Goal: Task Accomplishment & Management: Use online tool/utility

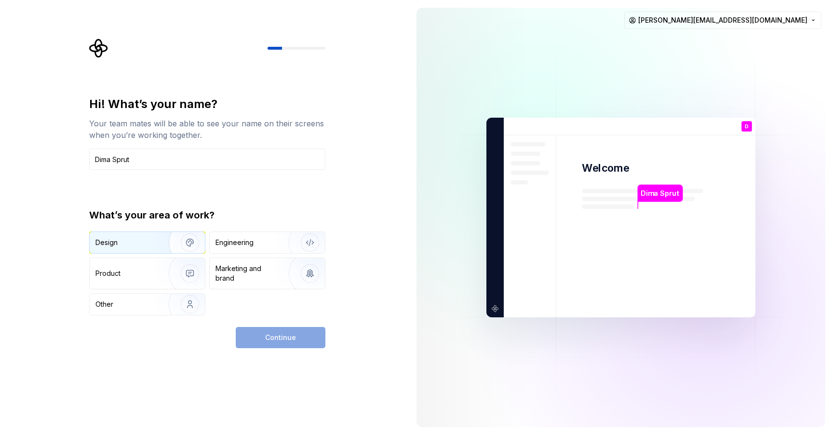
type input "Dima Sprut"
click at [150, 240] on div "Design" at bounding box center [125, 243] width 61 height 10
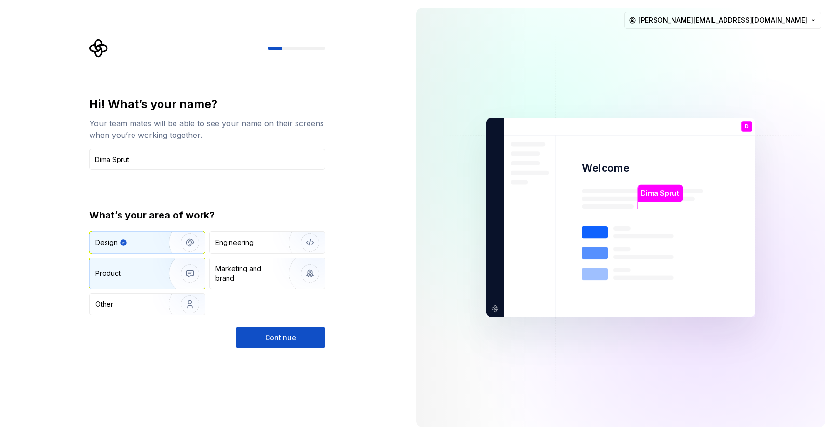
click at [151, 270] on div "Product" at bounding box center [127, 273] width 64 height 10
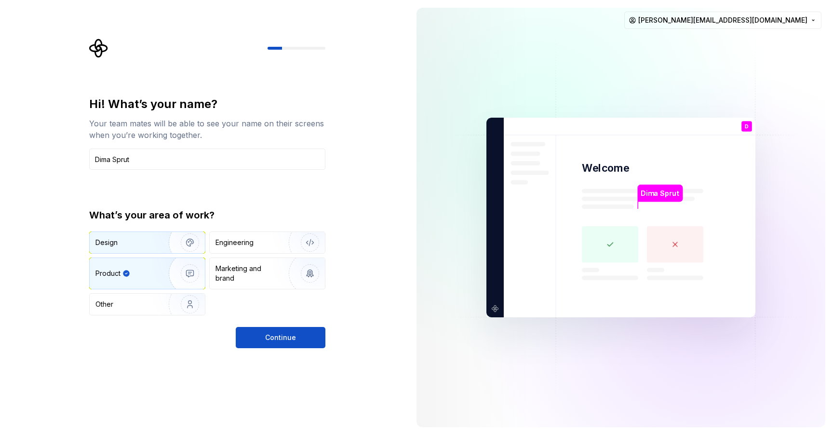
click at [150, 246] on div "Design" at bounding box center [125, 243] width 61 height 10
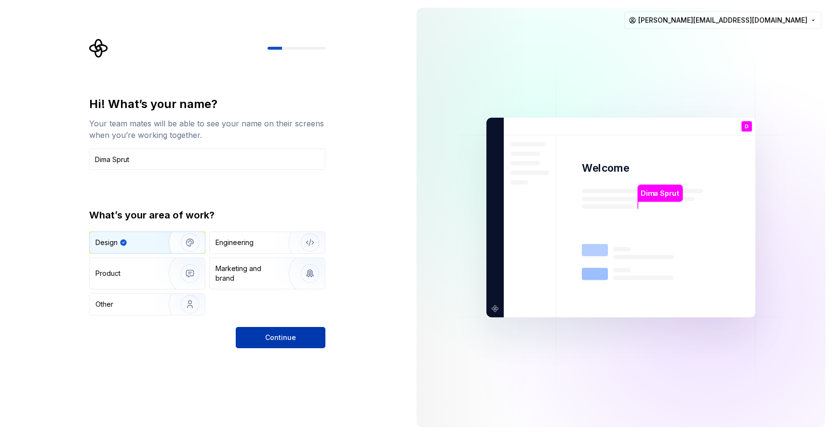
click at [270, 337] on span "Continue" at bounding box center [280, 338] width 31 height 10
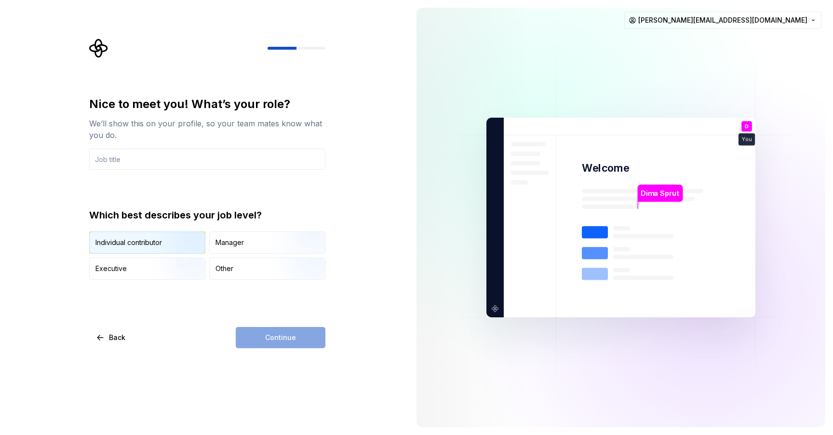
click at [173, 246] on img "button" at bounding box center [182, 254] width 62 height 65
click at [269, 337] on div "Continue" at bounding box center [281, 337] width 90 height 21
click at [156, 160] on input "text" at bounding box center [207, 158] width 236 height 21
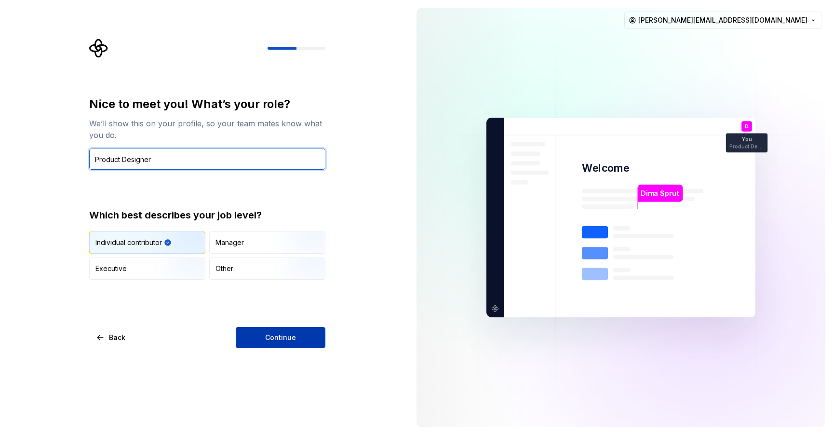
type input "Product Designer"
click at [294, 340] on span "Continue" at bounding box center [280, 338] width 31 height 10
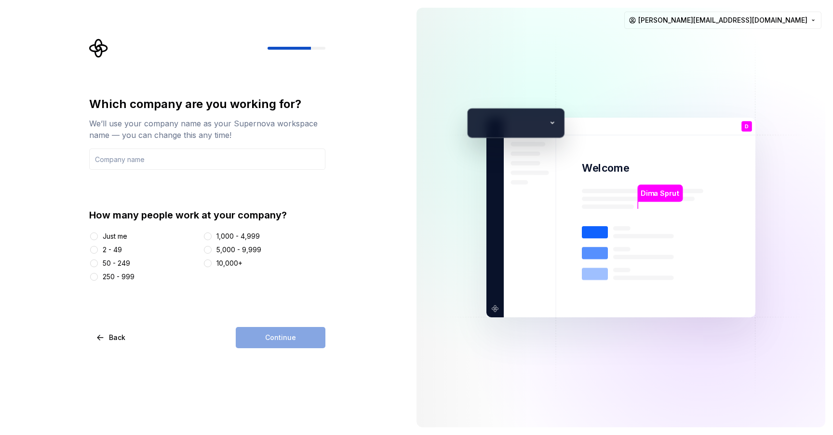
click at [125, 277] on div "250 - 999" at bounding box center [119, 277] width 32 height 10
click at [98, 277] on button "250 - 999" at bounding box center [94, 277] width 8 height 8
click at [125, 159] on input "text" at bounding box center [207, 158] width 236 height 21
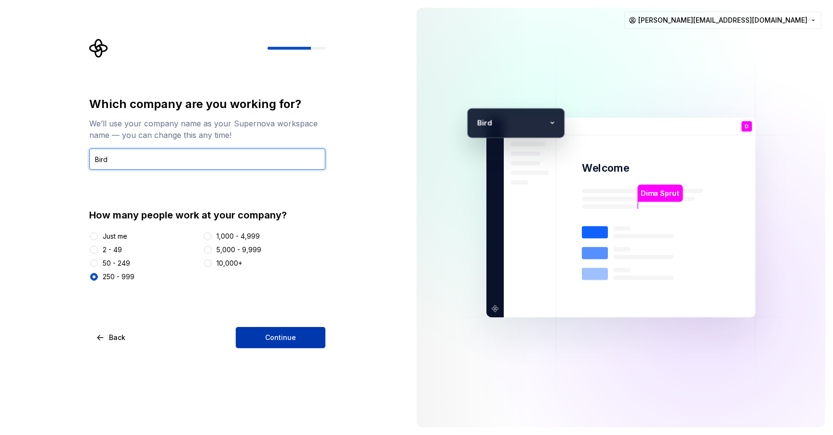
type input "Bird"
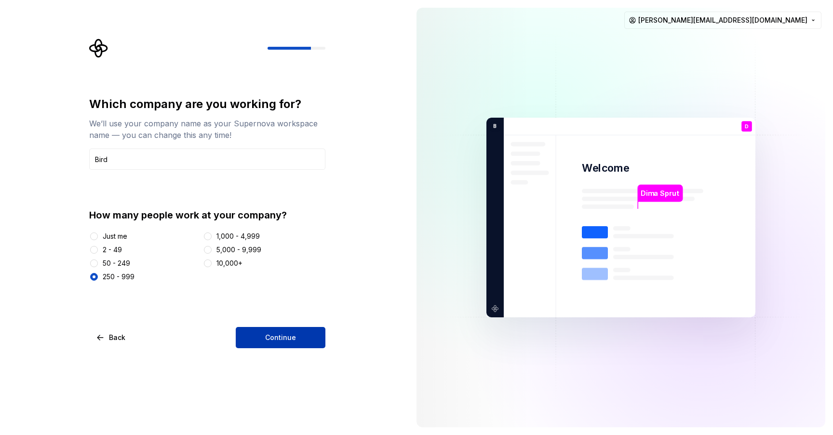
click at [290, 335] on span "Continue" at bounding box center [280, 338] width 31 height 10
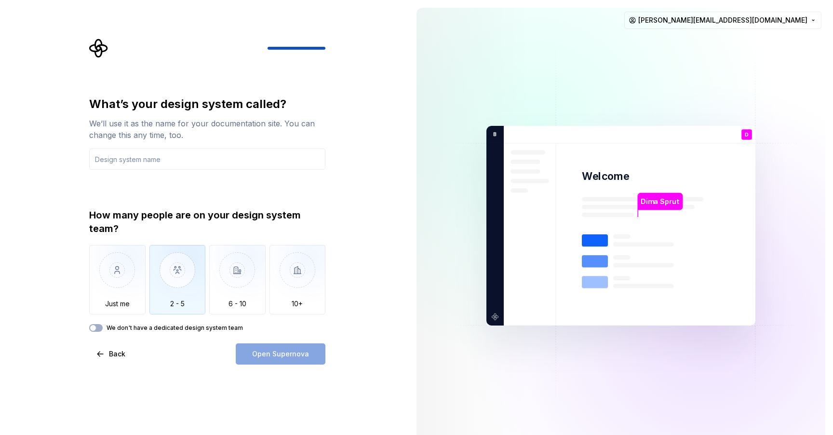
click at [174, 274] on img "button" at bounding box center [177, 277] width 56 height 65
click at [99, 330] on button "We don't have a dedicated design system team" at bounding box center [95, 328] width 13 height 8
click at [100, 330] on span "button" at bounding box center [99, 328] width 6 height 6
click at [173, 295] on img "button" at bounding box center [177, 277] width 56 height 65
click at [127, 157] on input "text" at bounding box center [207, 158] width 236 height 21
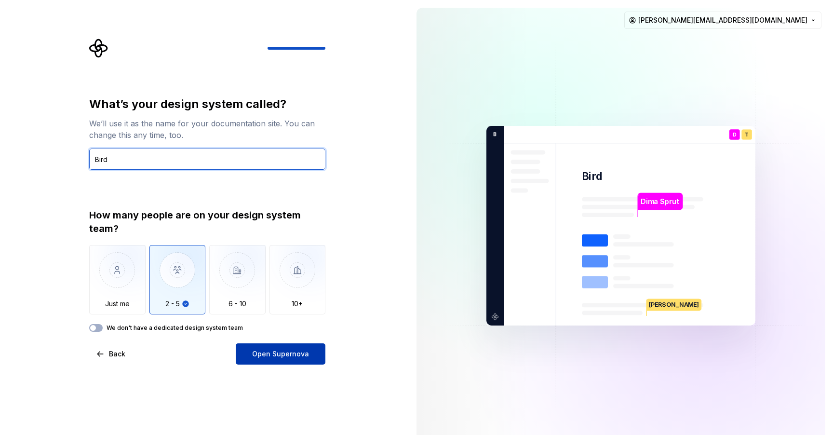
type input "Bird"
click at [286, 349] on span "Open Supernova" at bounding box center [280, 354] width 57 height 10
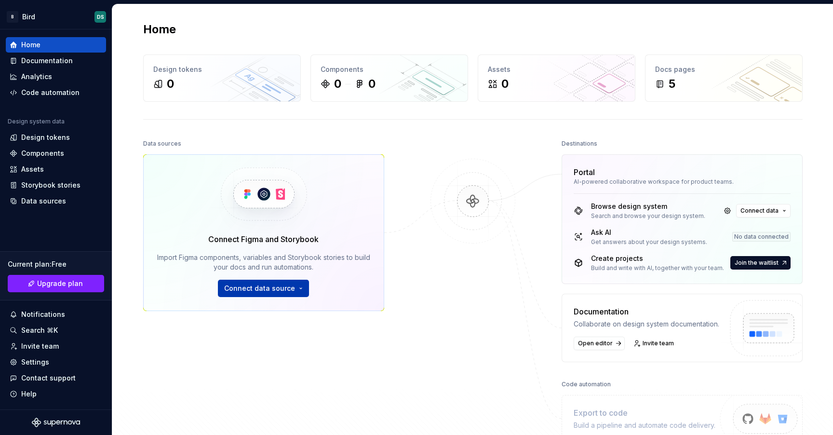
click at [296, 291] on button "Connect data source" at bounding box center [263, 288] width 91 height 17
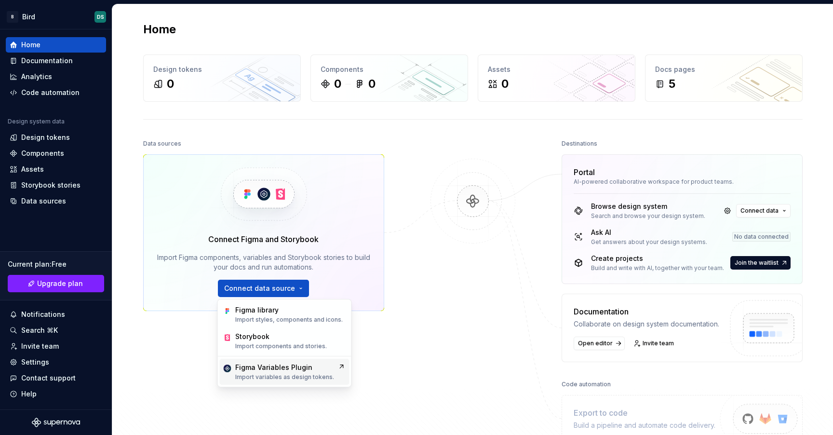
click at [308, 371] on div "Figma Variables Plugin" at bounding box center [273, 367] width 77 height 10
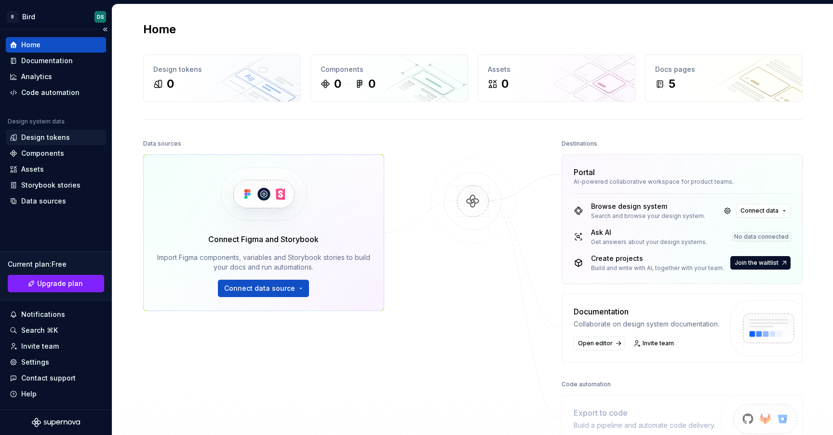
click at [54, 136] on div "Design tokens" at bounding box center [45, 138] width 49 height 10
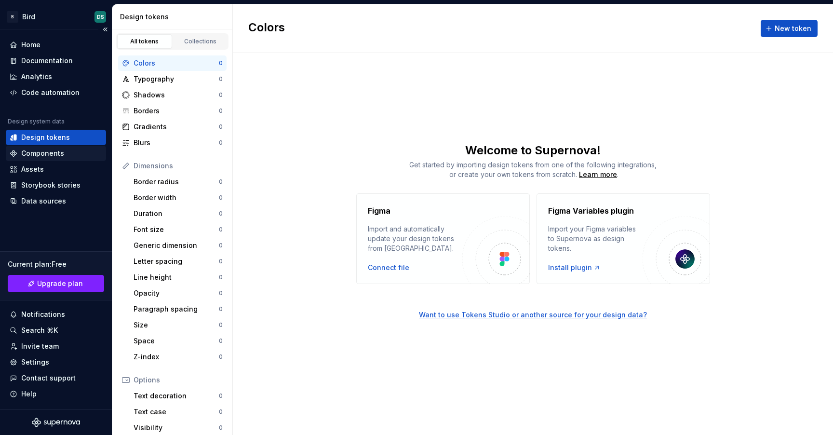
click at [65, 155] on div "Components" at bounding box center [56, 153] width 93 height 10
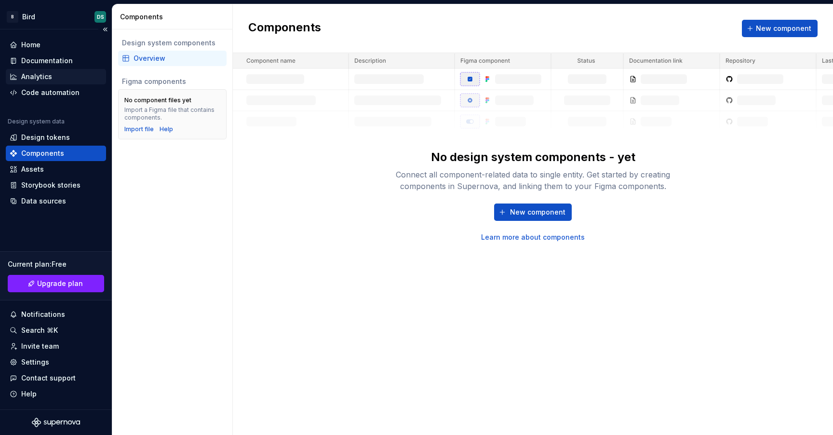
click at [50, 78] on div "Analytics" at bounding box center [36, 77] width 31 height 10
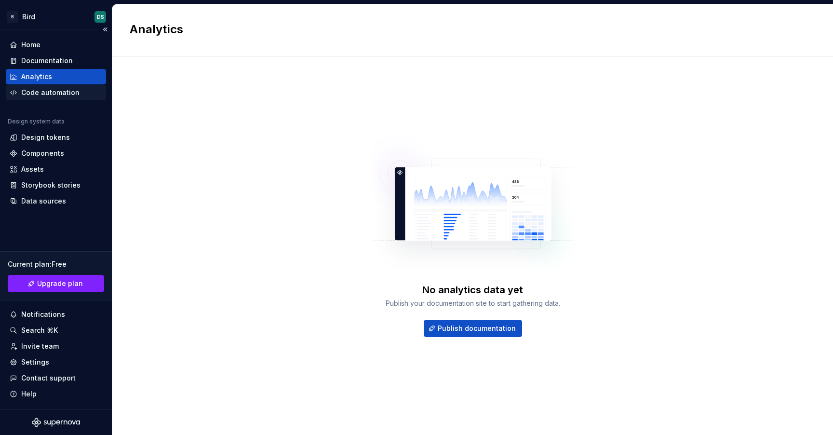
click at [51, 91] on div "Code automation" at bounding box center [50, 93] width 58 height 10
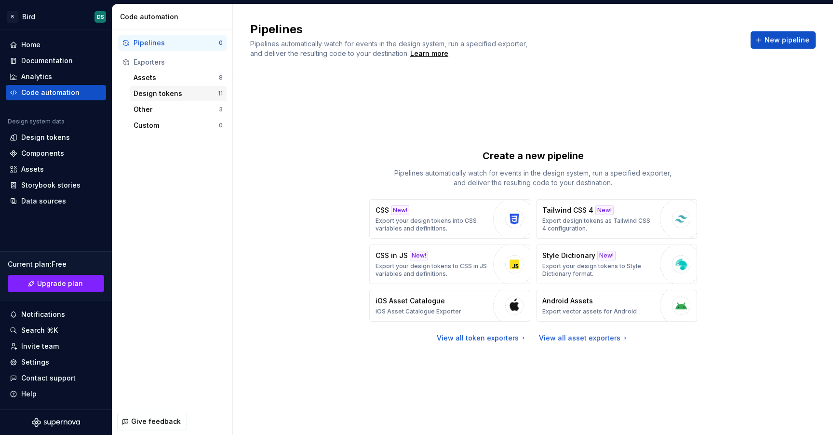
click at [148, 94] on div "Design tokens" at bounding box center [175, 94] width 84 height 10
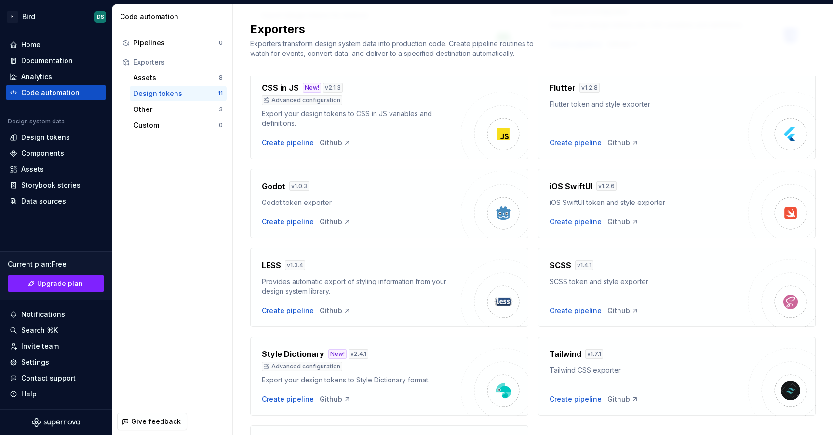
scroll to position [241, 0]
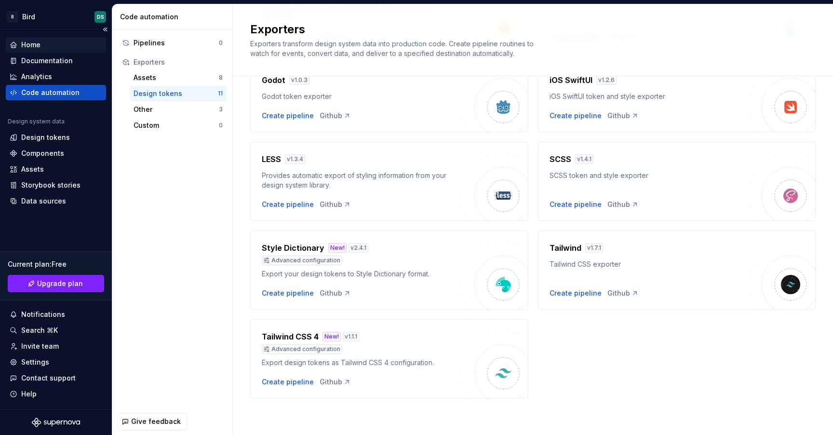
click at [41, 43] on div "Home" at bounding box center [56, 45] width 93 height 10
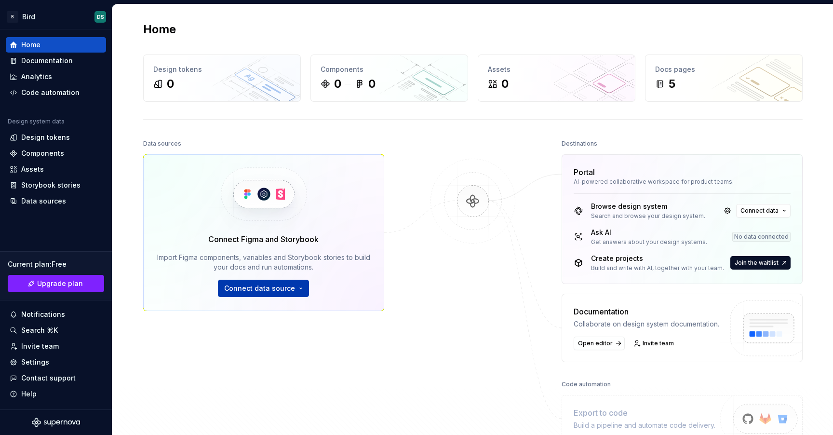
click at [256, 288] on span "Connect data source" at bounding box center [259, 288] width 71 height 10
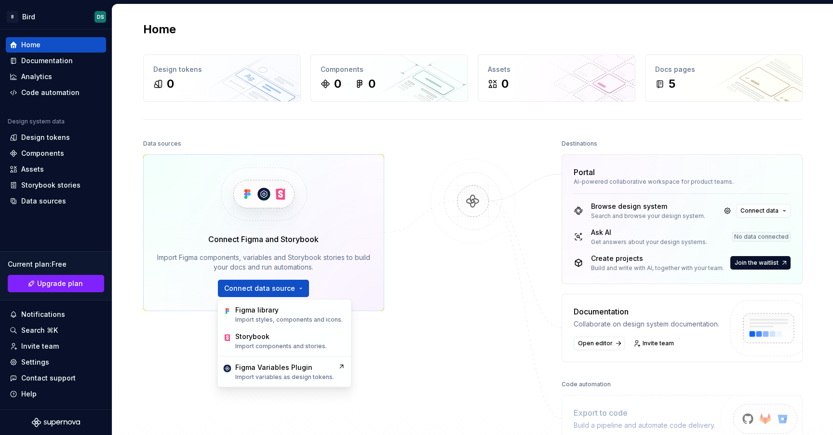
click at [455, 272] on div at bounding box center [473, 289] width 96 height 305
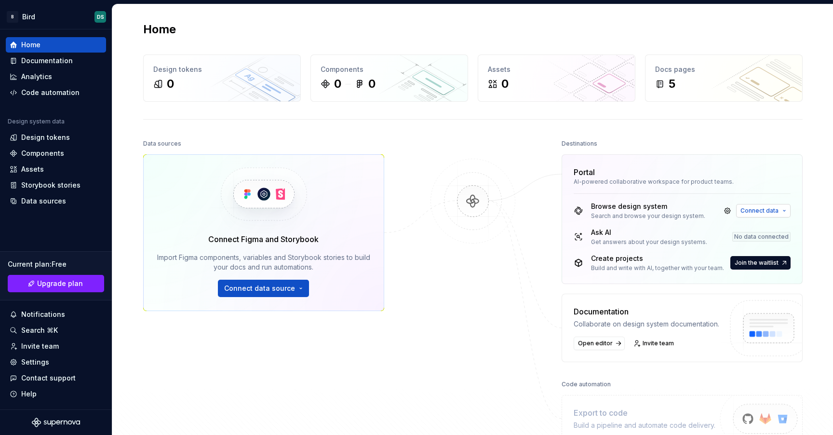
click at [776, 210] on button "Connect data" at bounding box center [763, 210] width 54 height 13
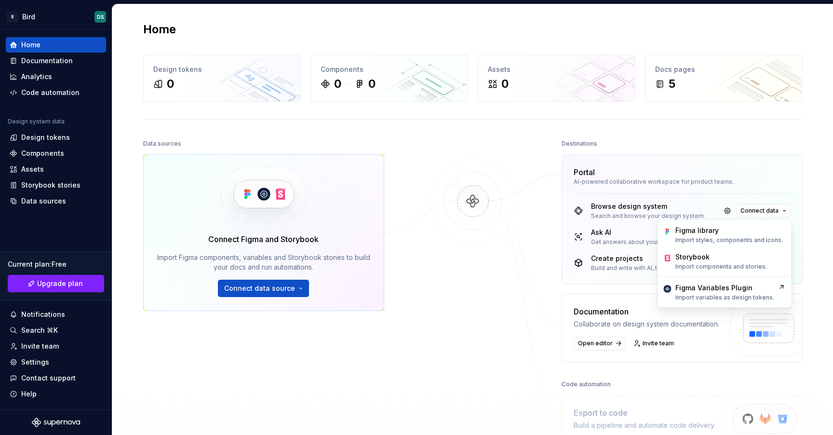
click at [798, 193] on div "Browse design system Search and browse your design system. Connect data Ask AI …" at bounding box center [682, 238] width 240 height 90
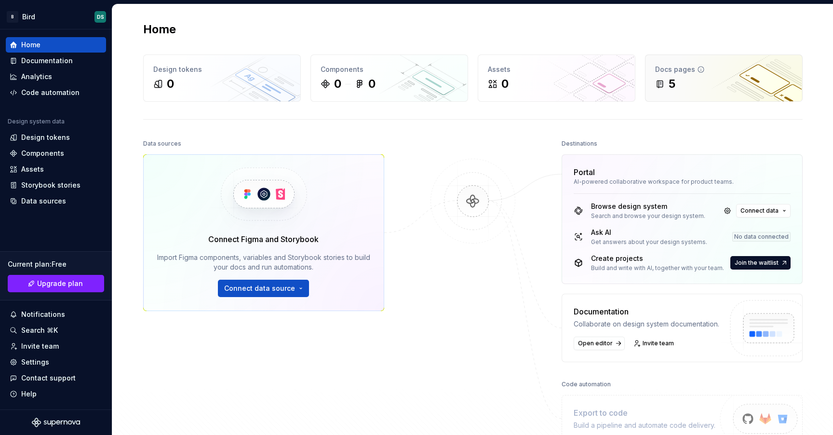
click at [702, 90] on div "5" at bounding box center [723, 83] width 137 height 15
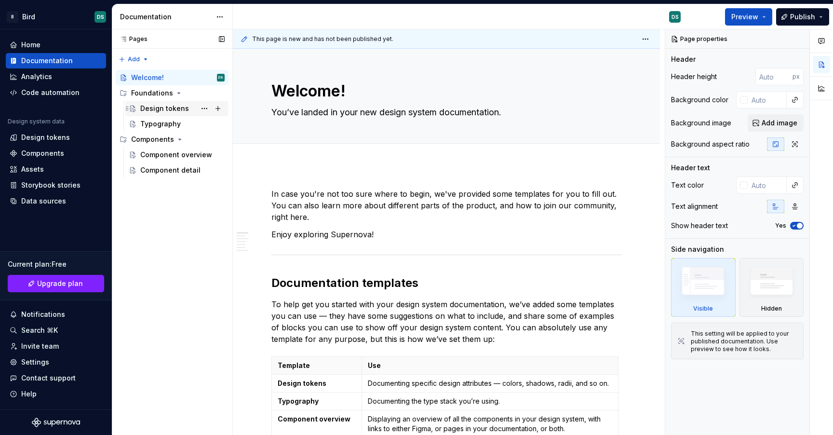
click at [161, 108] on div "Design tokens" at bounding box center [164, 109] width 49 height 10
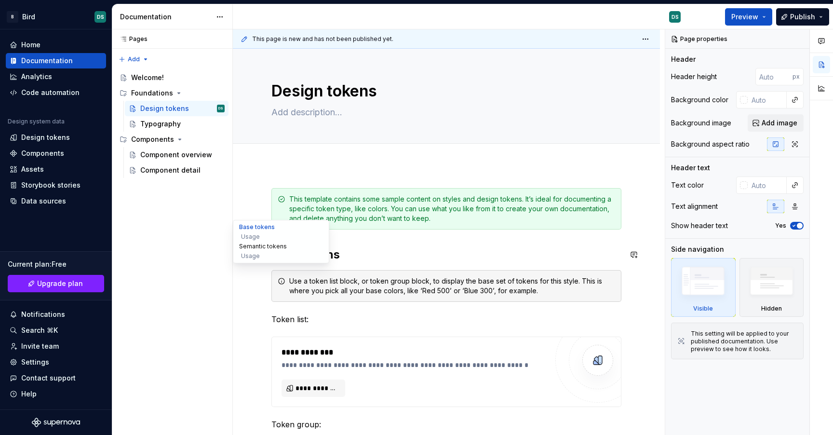
type textarea "*"
click at [260, 246] on button "Semantic tokens" at bounding box center [281, 246] width 92 height 10
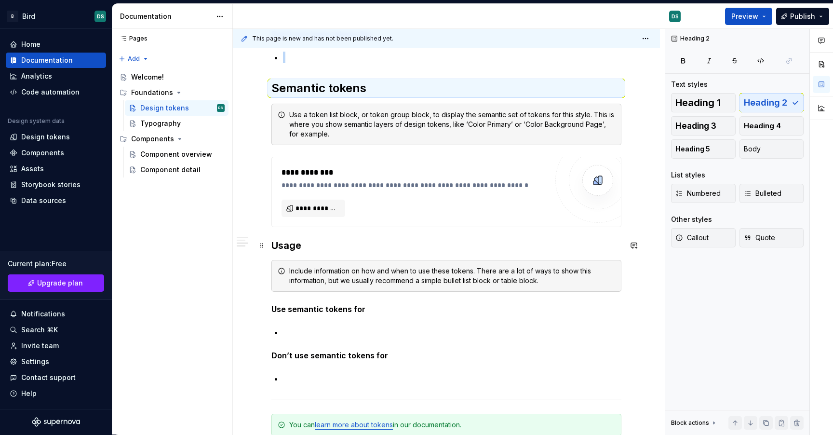
scroll to position [609, 0]
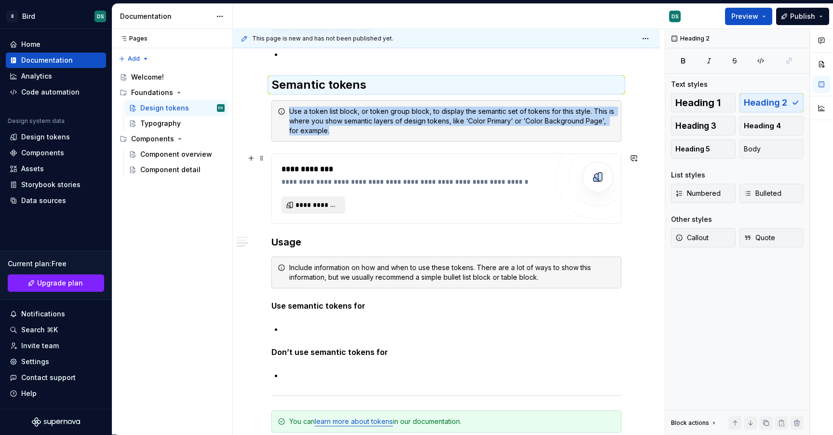
click at [327, 203] on span "**********" at bounding box center [316, 205] width 43 height 10
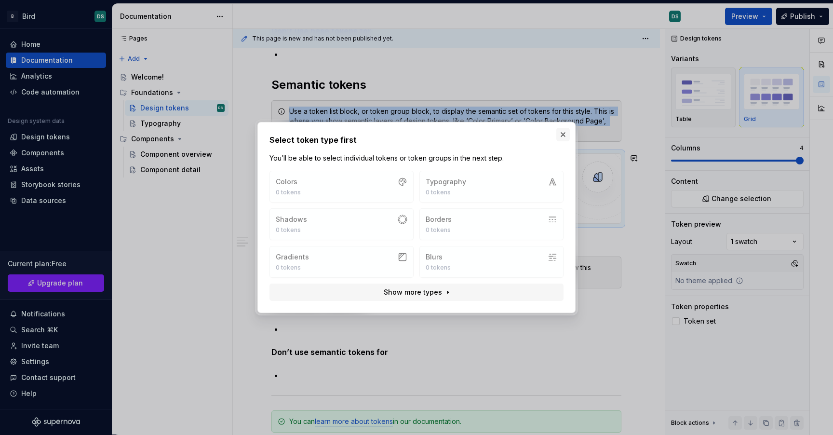
click at [563, 132] on button "button" at bounding box center [562, 134] width 13 height 13
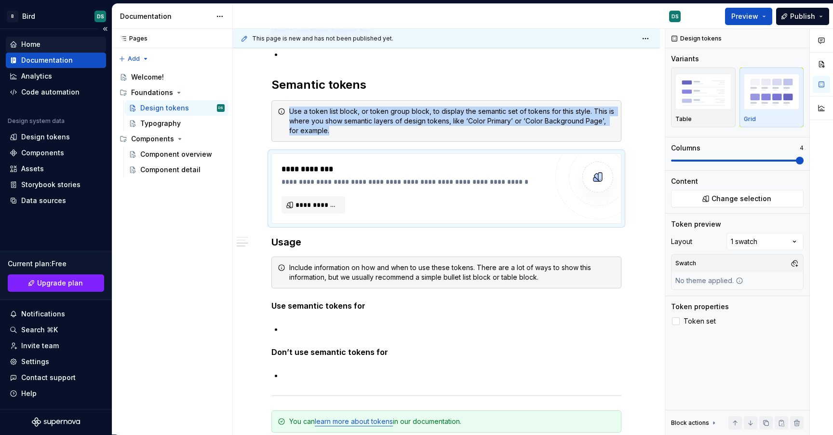
click at [41, 43] on div "Home" at bounding box center [56, 45] width 93 height 10
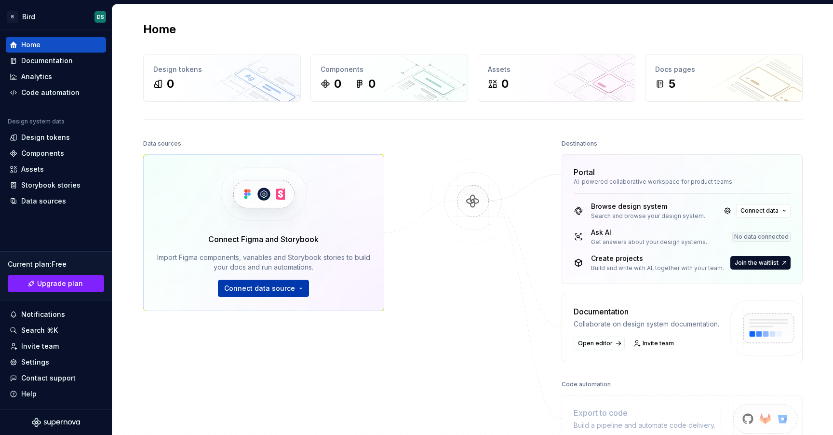
click at [276, 282] on button "Connect data source" at bounding box center [263, 288] width 91 height 17
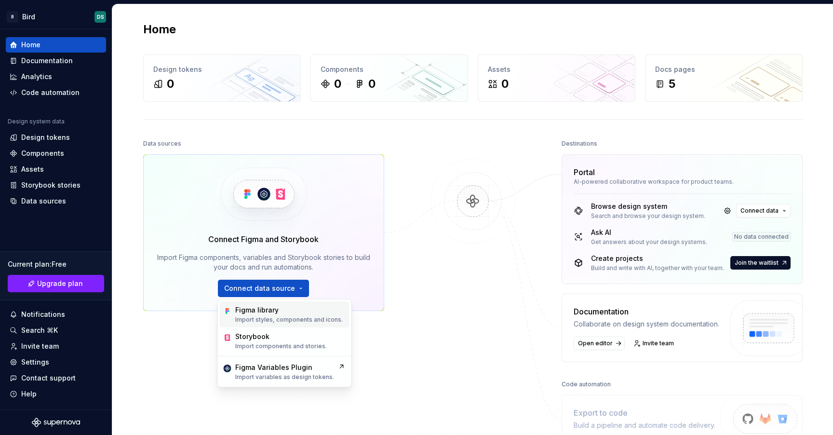
click at [276, 316] on p "Import styles, components and icons." at bounding box center [288, 320] width 107 height 8
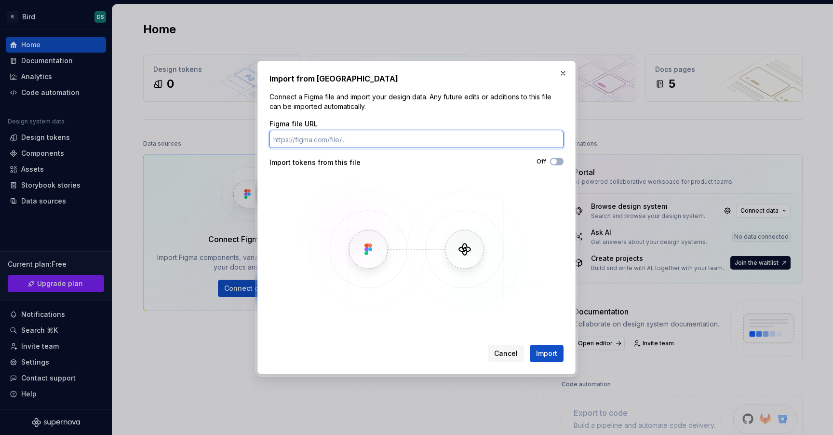
paste input "[URL][DOMAIN_NAME]"
type input "[URL][DOMAIN_NAME]"
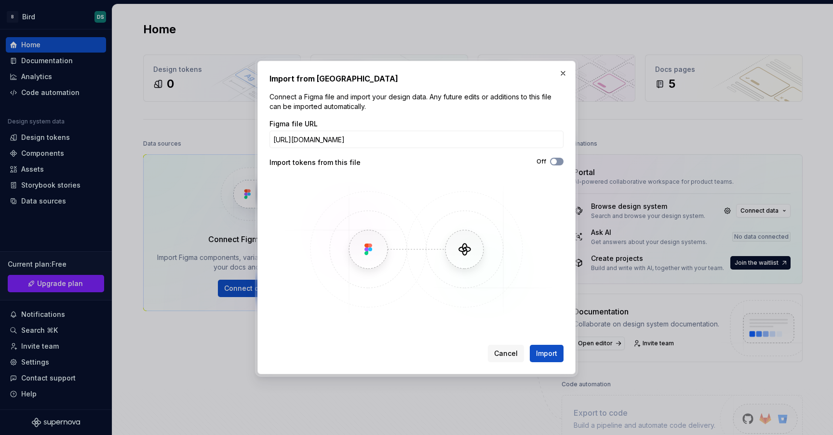
scroll to position [0, 0]
click at [556, 160] on span "button" at bounding box center [554, 162] width 6 height 6
click at [548, 351] on span "Import" at bounding box center [546, 353] width 21 height 10
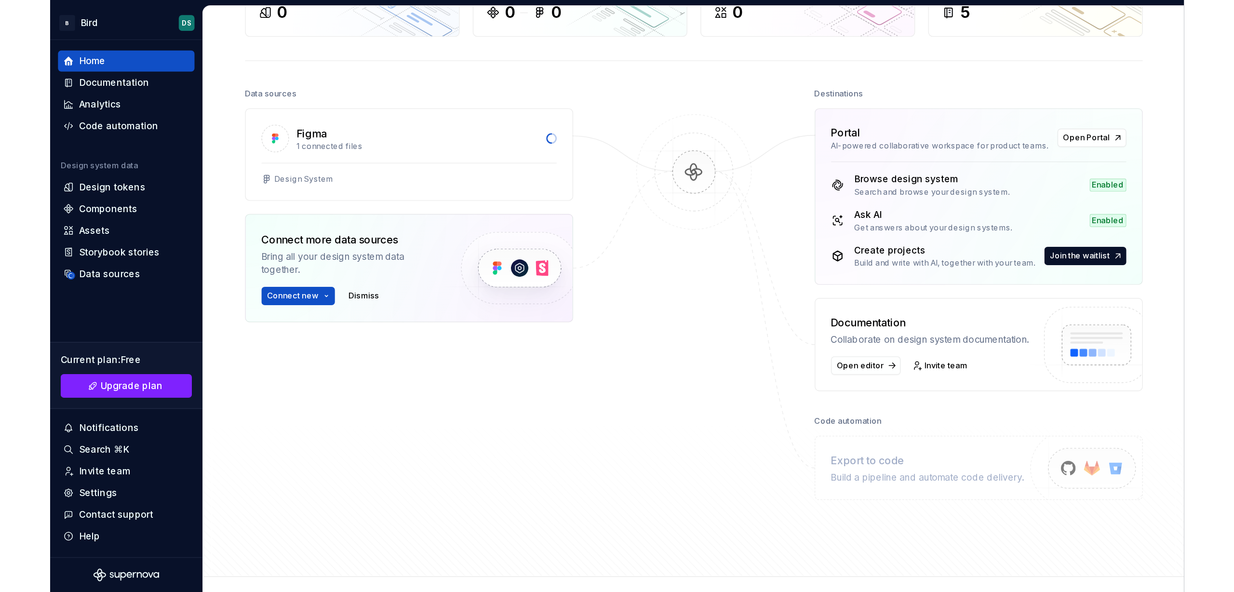
scroll to position [61, 0]
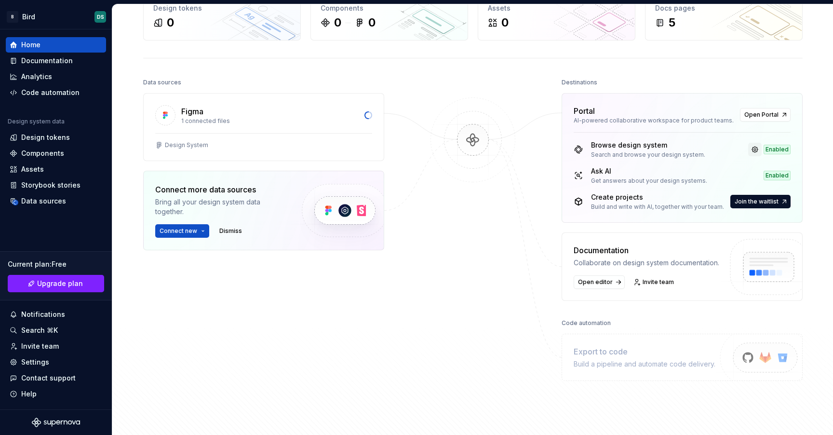
click at [754, 151] on link at bounding box center [754, 149] width 13 height 13
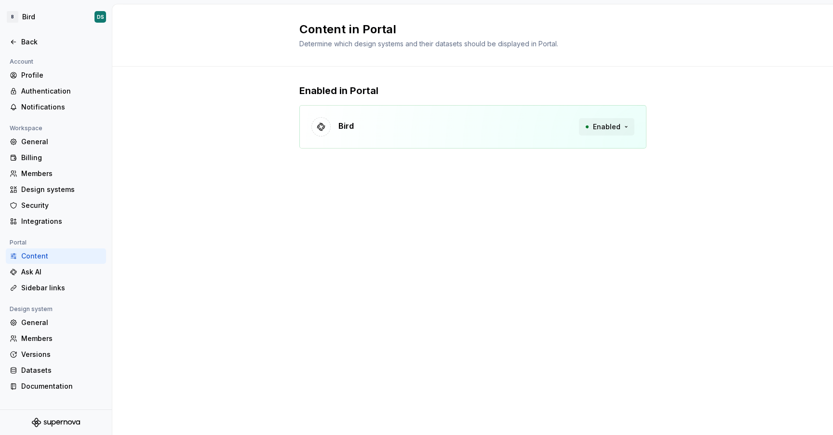
click at [625, 128] on button "Enabled" at bounding box center [606, 126] width 55 height 17
click at [666, 126] on div "Enabled in Portal Bird Enabled" at bounding box center [472, 126] width 720 height 119
click at [51, 143] on div "General" at bounding box center [61, 142] width 81 height 10
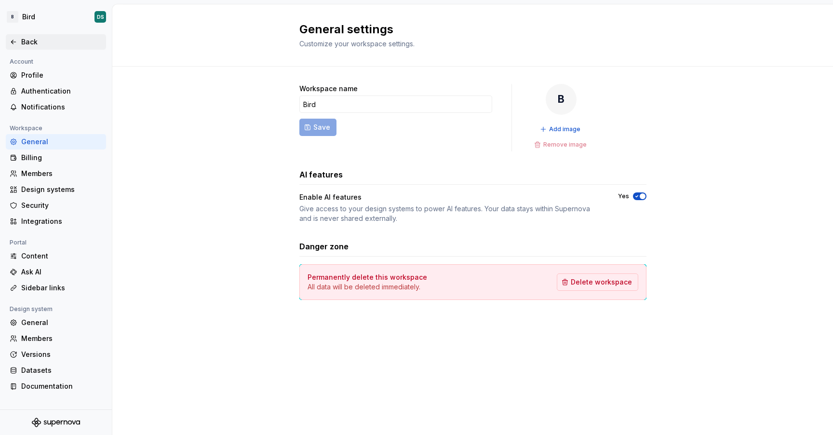
click at [13, 39] on icon at bounding box center [14, 42] width 8 height 8
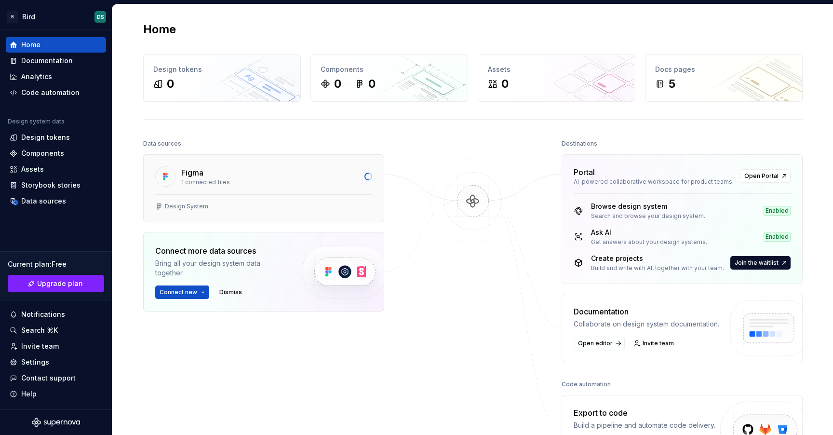
click at [216, 178] on div "Figma" at bounding box center [269, 173] width 177 height 12
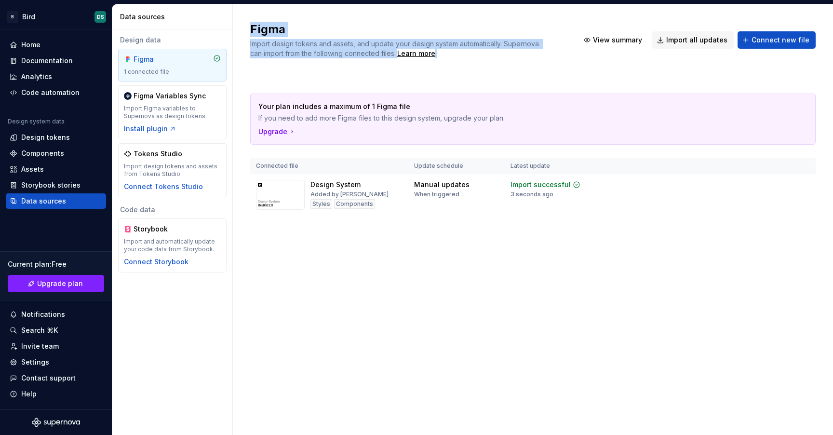
drag, startPoint x: 257, startPoint y: 30, endPoint x: 505, endPoint y: 57, distance: 249.7
click at [505, 57] on div "Figma Import design tokens and assets, and update your design system automatica…" at bounding box center [408, 40] width 317 height 37
click at [304, 53] on span "Import design tokens and assets, and update your design system automatically. S…" at bounding box center [395, 49] width 291 height 18
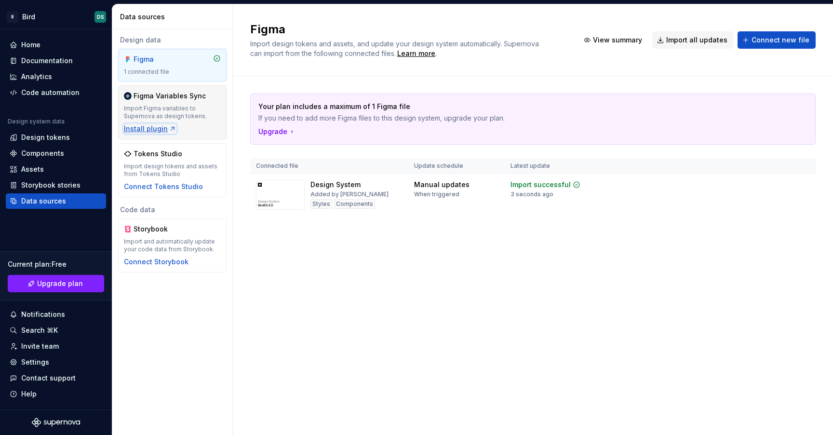
click at [153, 129] on div "Install plugin" at bounding box center [150, 129] width 53 height 10
click at [267, 129] on div "Upgrade" at bounding box center [277, 132] width 38 height 10
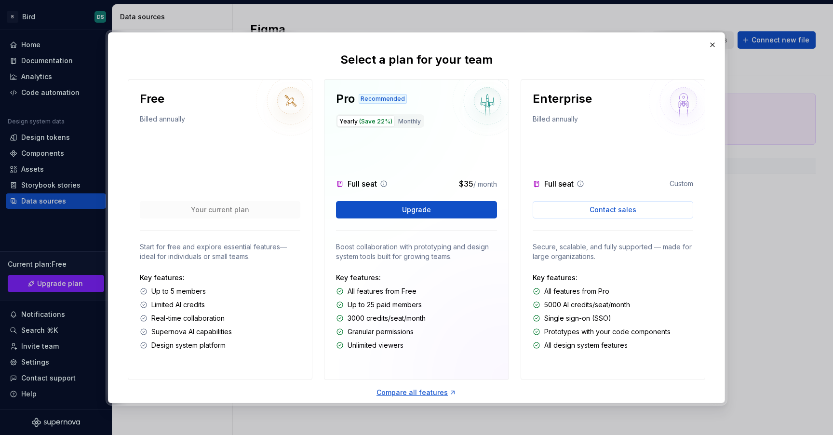
click at [712, 47] on button "button" at bounding box center [712, 44] width 13 height 13
